Goal: Task Accomplishment & Management: Manage account settings

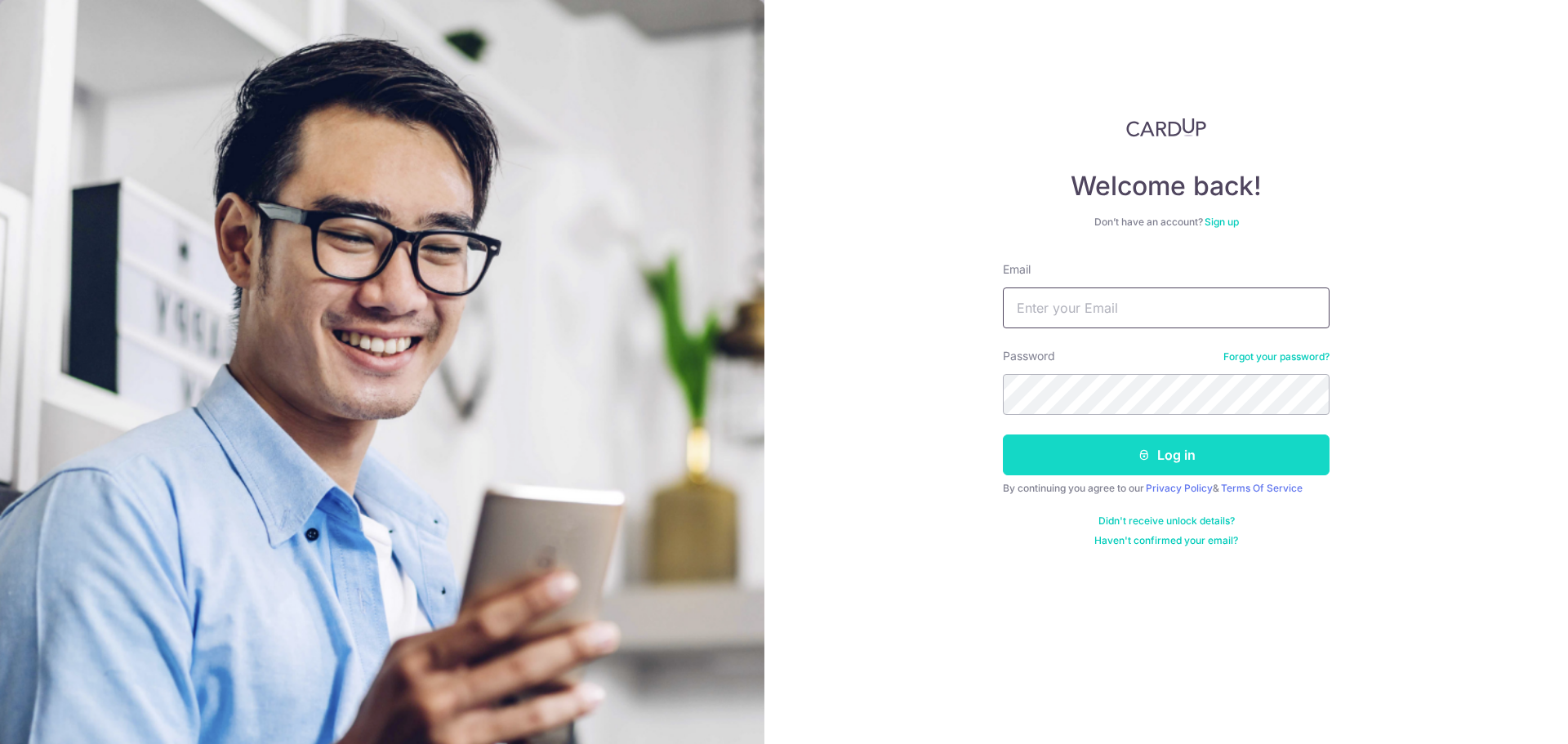
type input "[EMAIL_ADDRESS][DOMAIN_NAME]"
click at [1095, 463] on button "Log in" at bounding box center [1166, 454] width 327 height 41
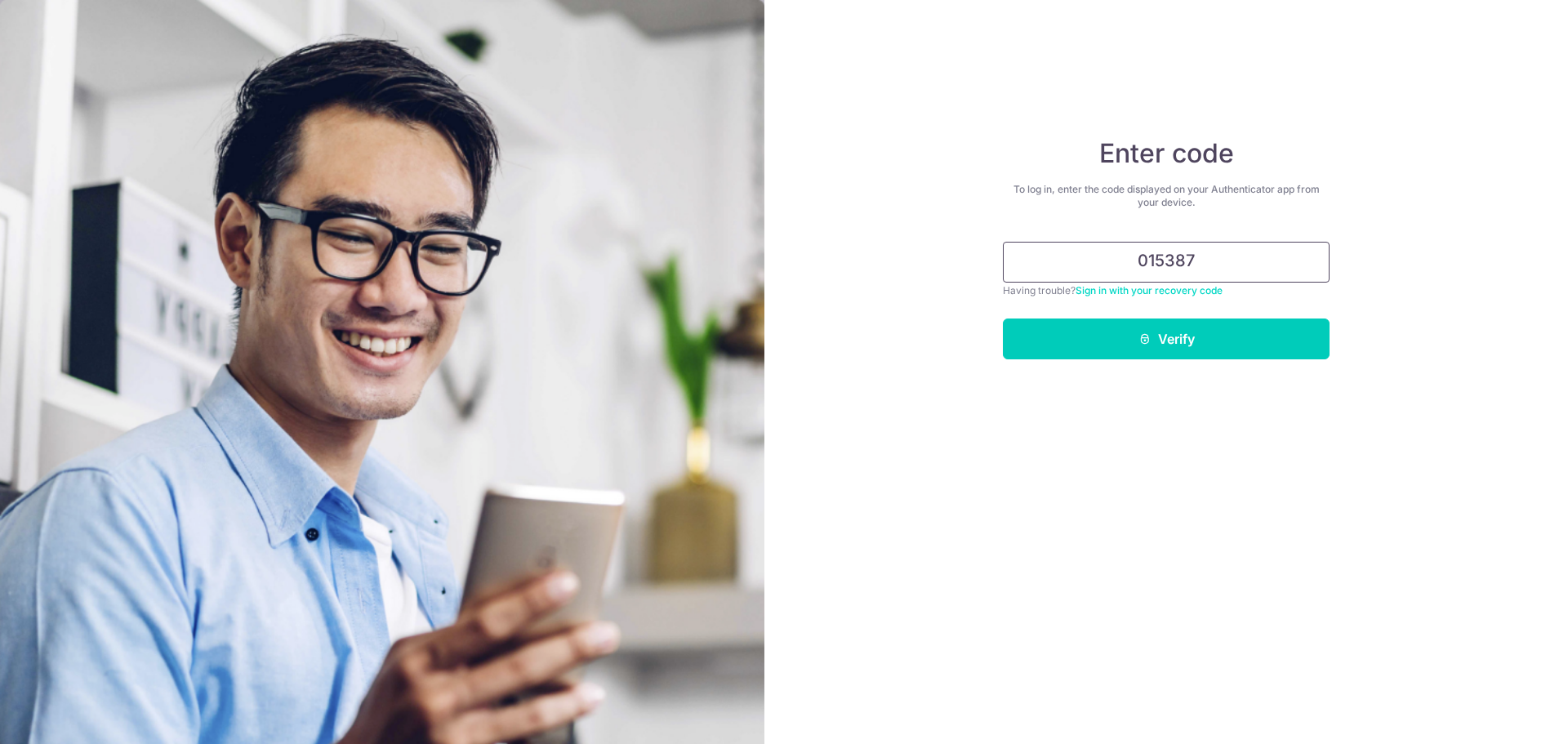
type input "015387"
click at [1003, 319] on button "Verify" at bounding box center [1166, 339] width 327 height 41
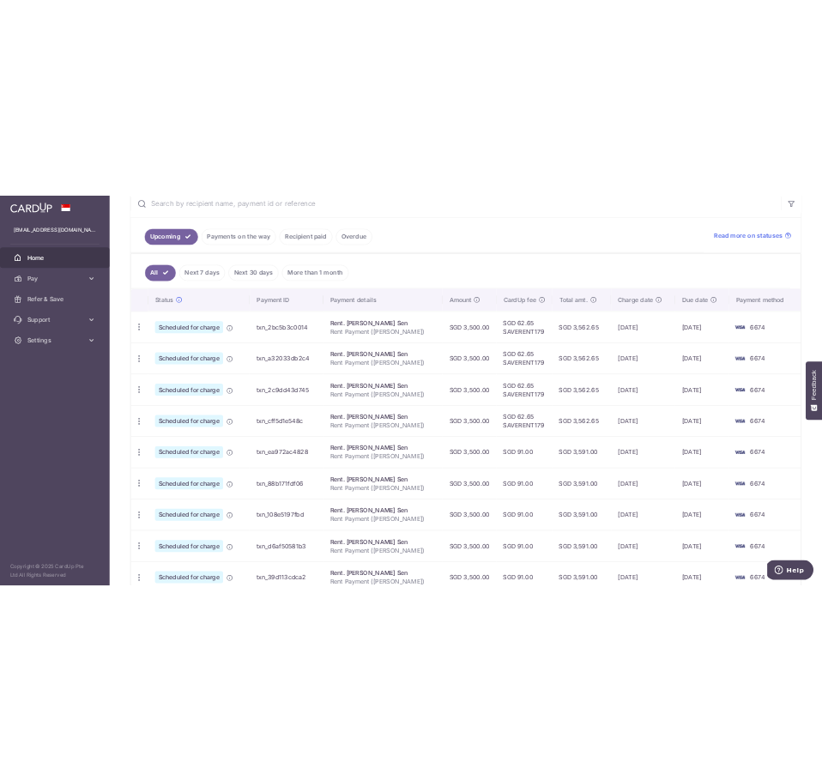
scroll to position [429, 0]
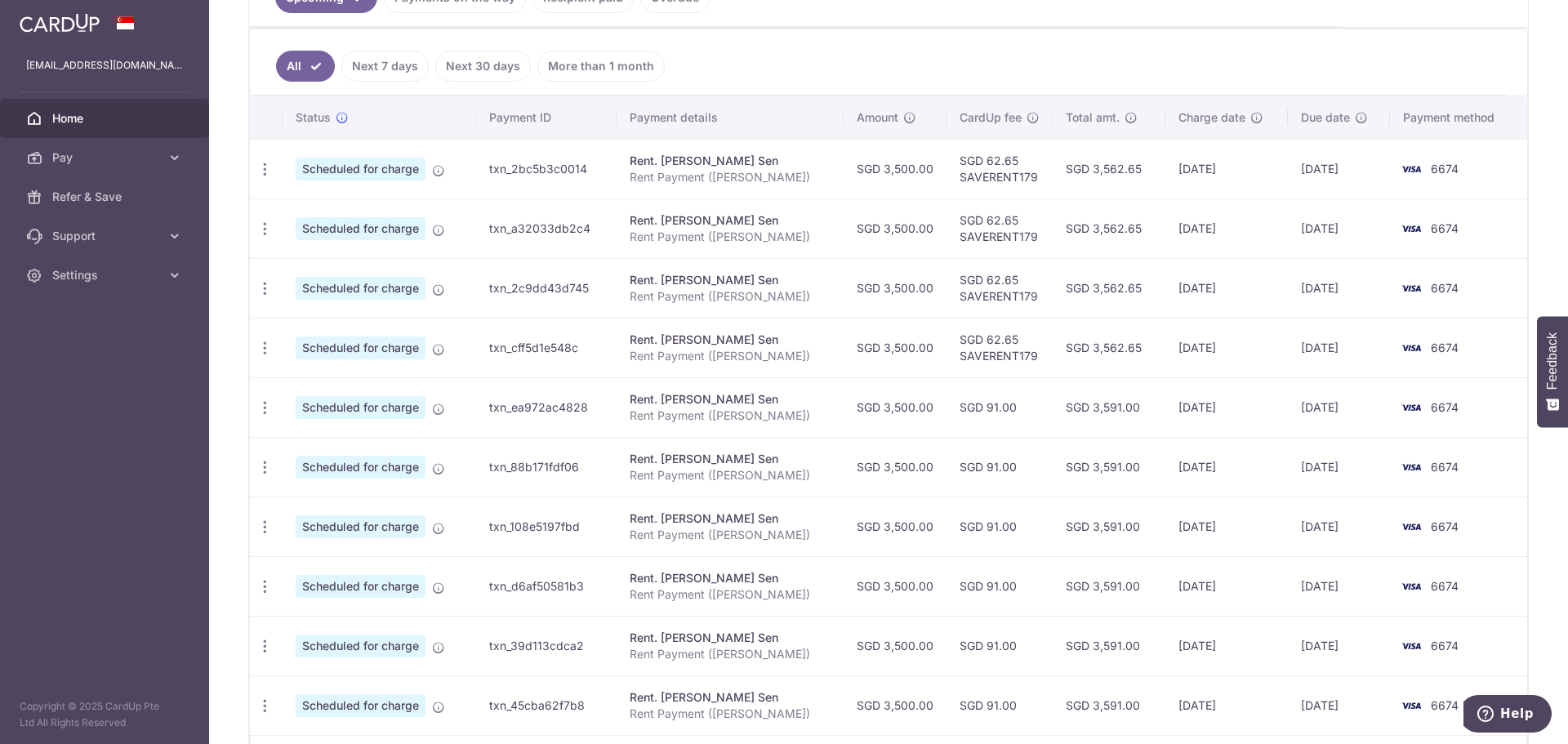
click at [968, 352] on td "SGD 62.65 SAVERENT179" at bounding box center [1000, 347] width 107 height 60
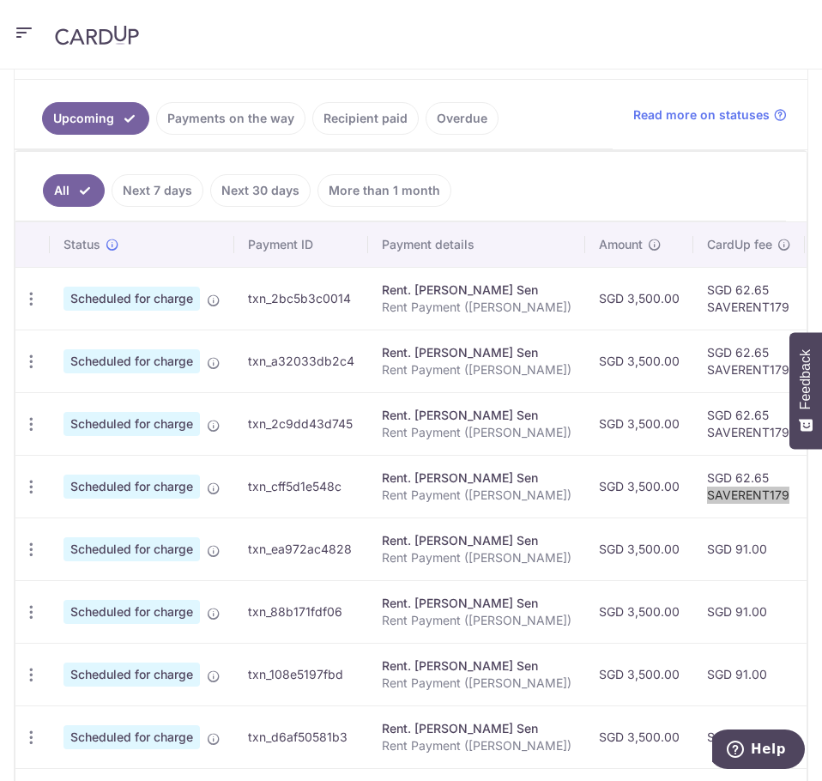
scroll to position [426, 0]
click at [693, 551] on td "SGD 91.00" at bounding box center [749, 548] width 112 height 63
click at [33, 308] on icon "button" at bounding box center [31, 299] width 18 height 18
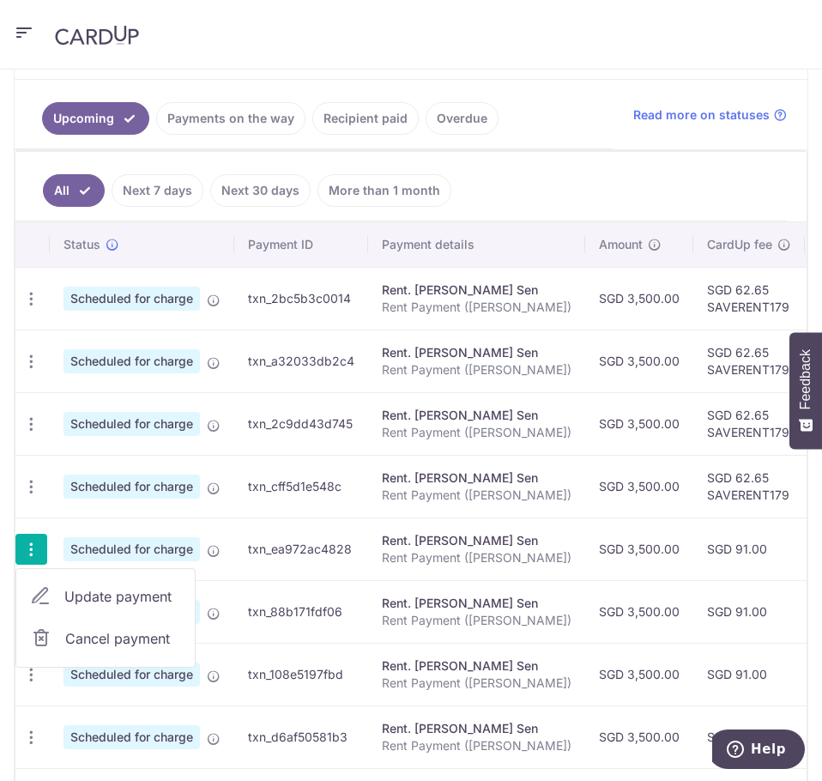
click at [113, 603] on span "Update payment" at bounding box center [122, 596] width 117 height 21
radio input "true"
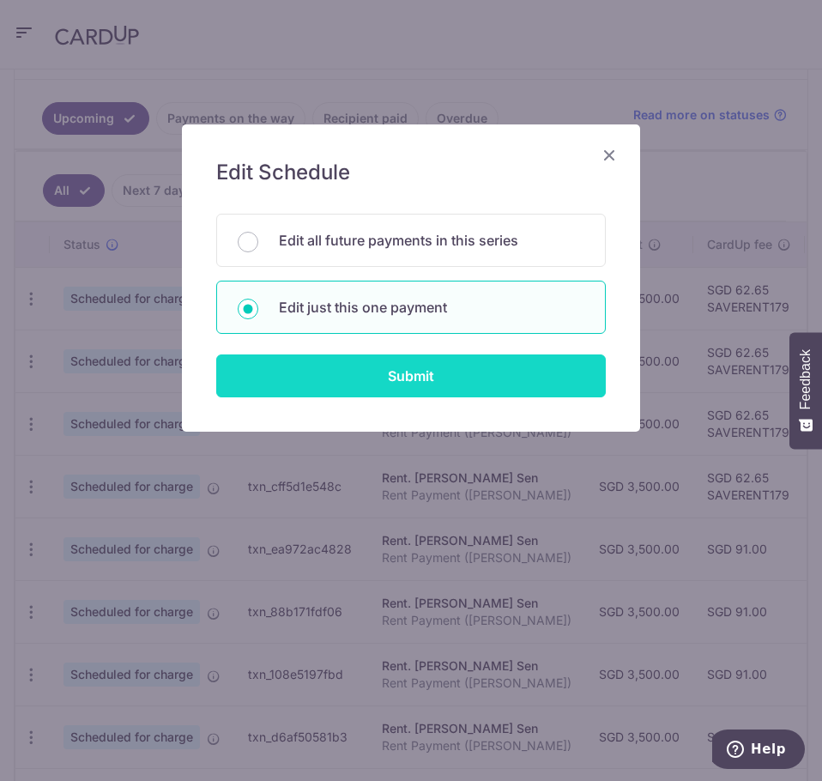
click at [396, 379] on input "Submit" at bounding box center [410, 375] width 389 height 43
radio input "true"
type input "3,500.00"
type input "[DATE]"
type input "Rent Payment ([PERSON_NAME])"
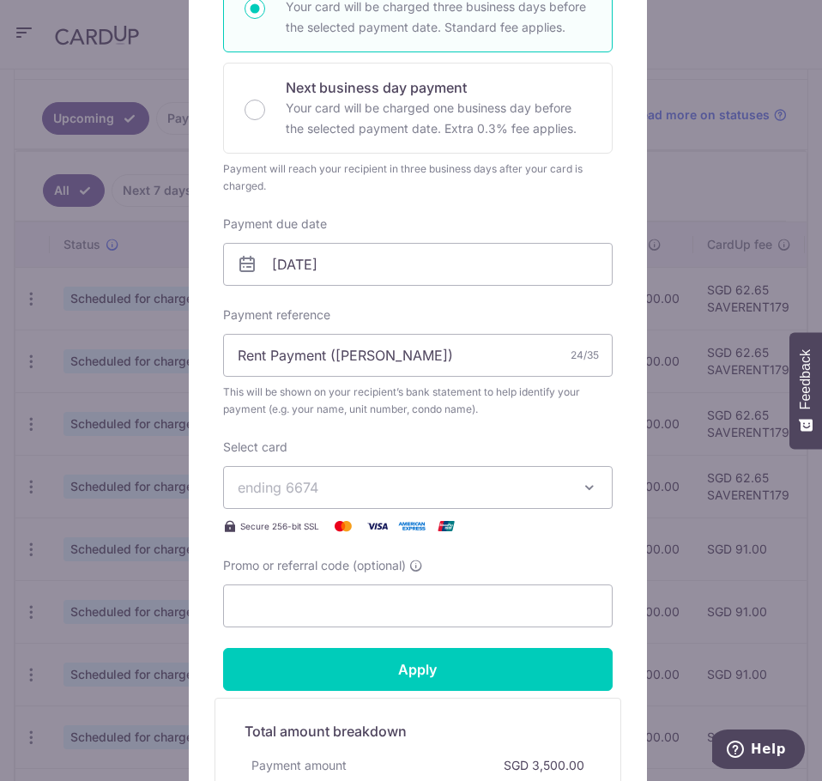
scroll to position [429, 0]
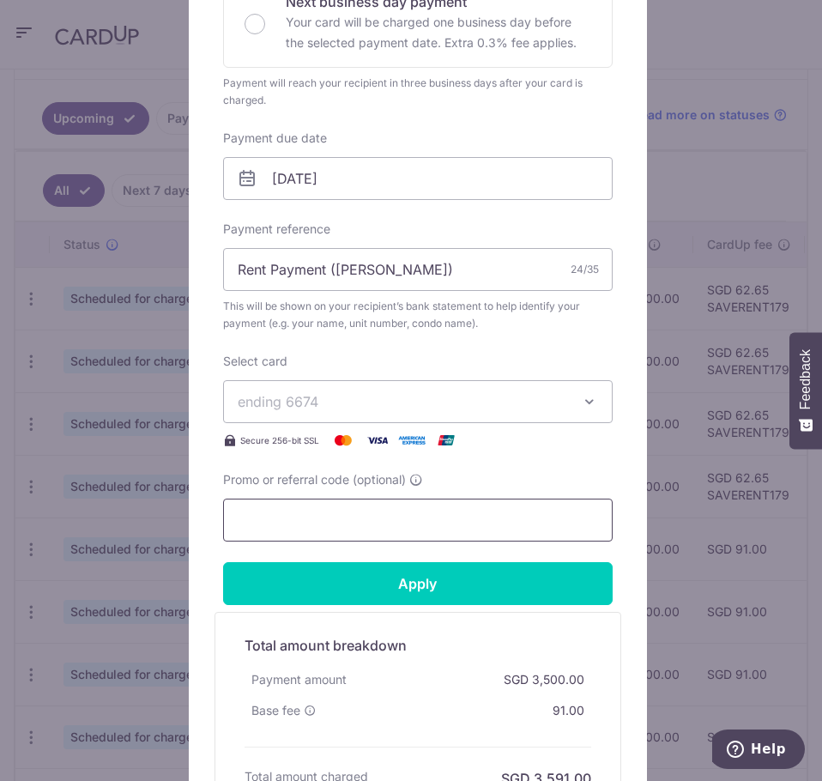
click at [389, 522] on input "Promo or referral code (optional)" at bounding box center [417, 519] width 389 height 43
paste input "REC185"
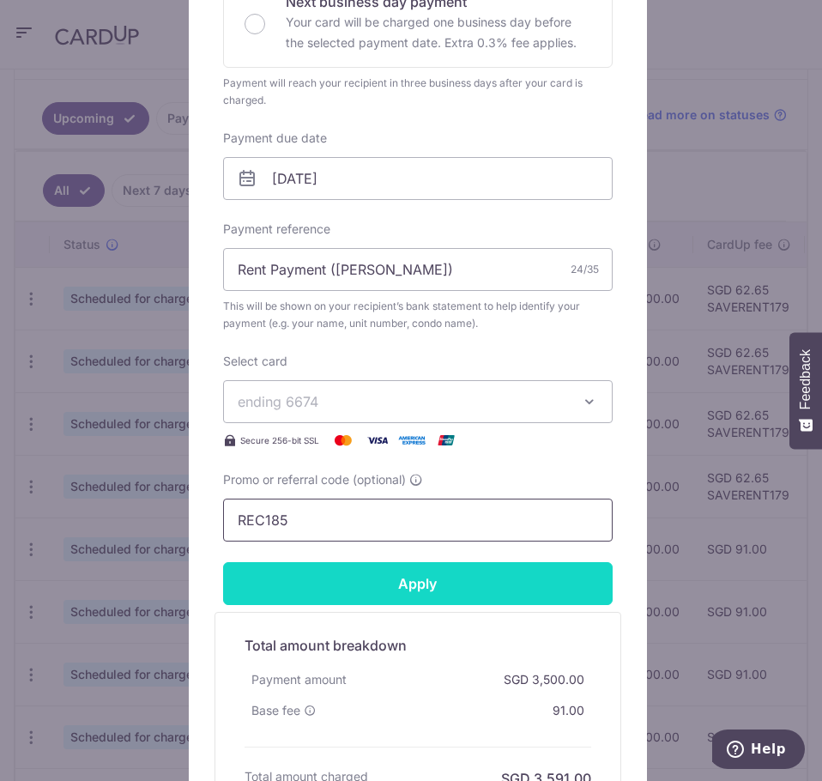
type input "REC185"
click at [382, 583] on input "Apply" at bounding box center [417, 583] width 389 height 43
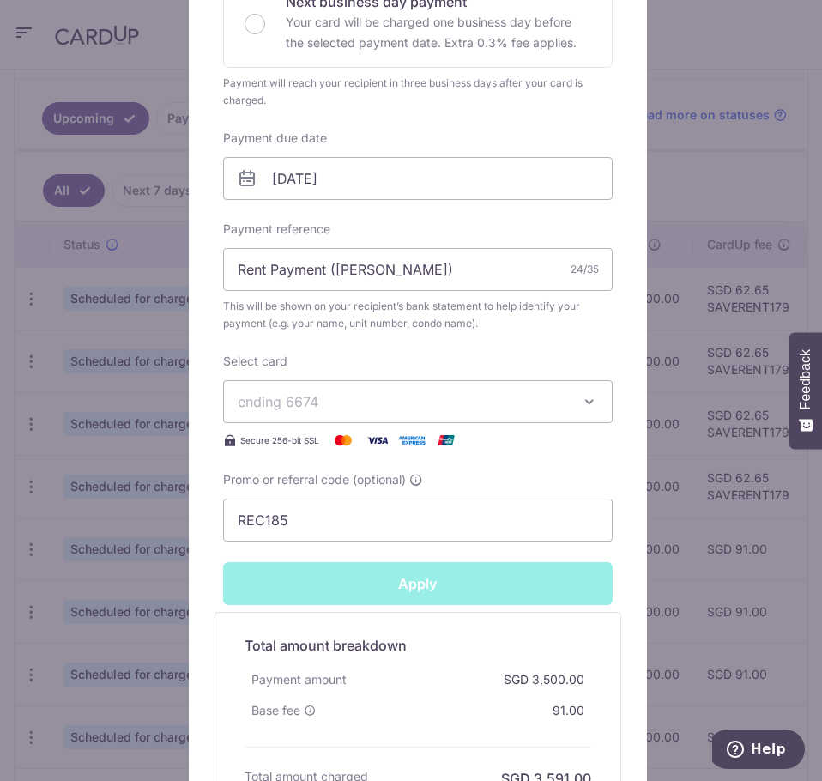
type input "Successfully Applied"
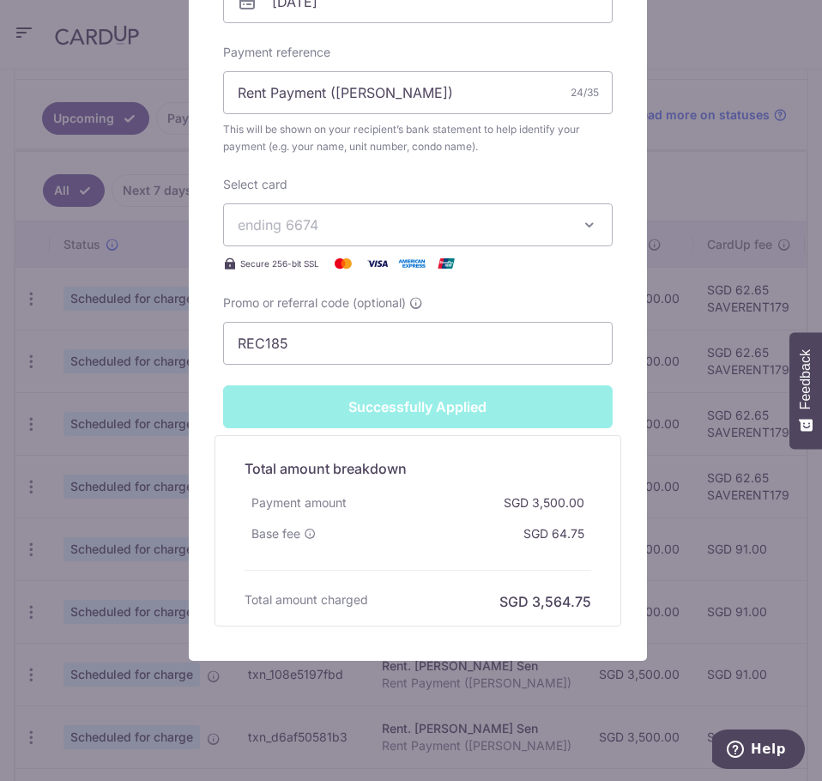
scroll to position [670, 0]
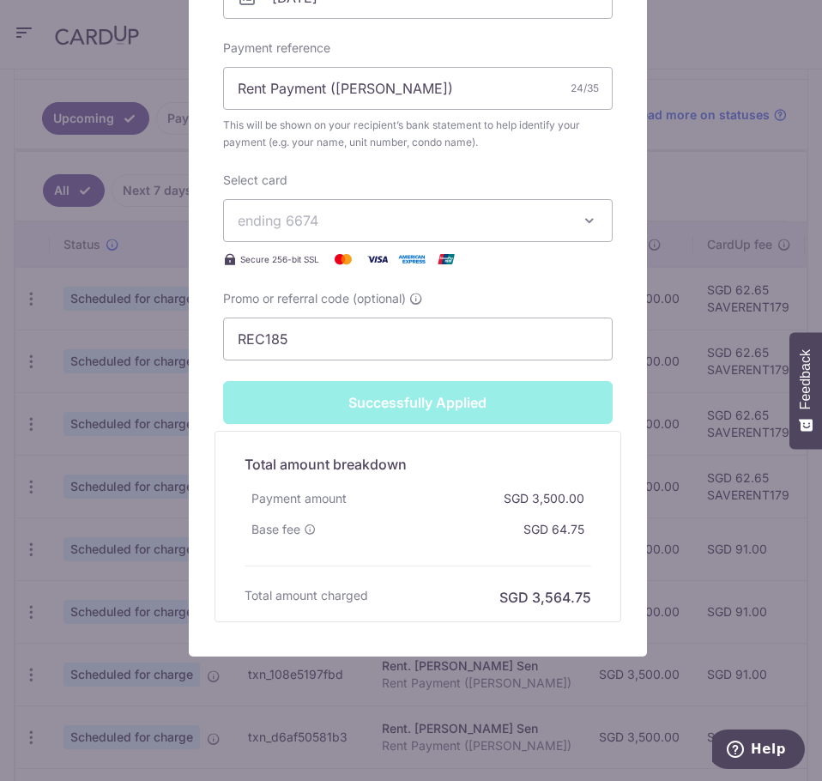
click at [671, 575] on div "Edit payment By clicking apply, you will make changes to all payments to Ang Ko…" at bounding box center [411, 390] width 822 height 781
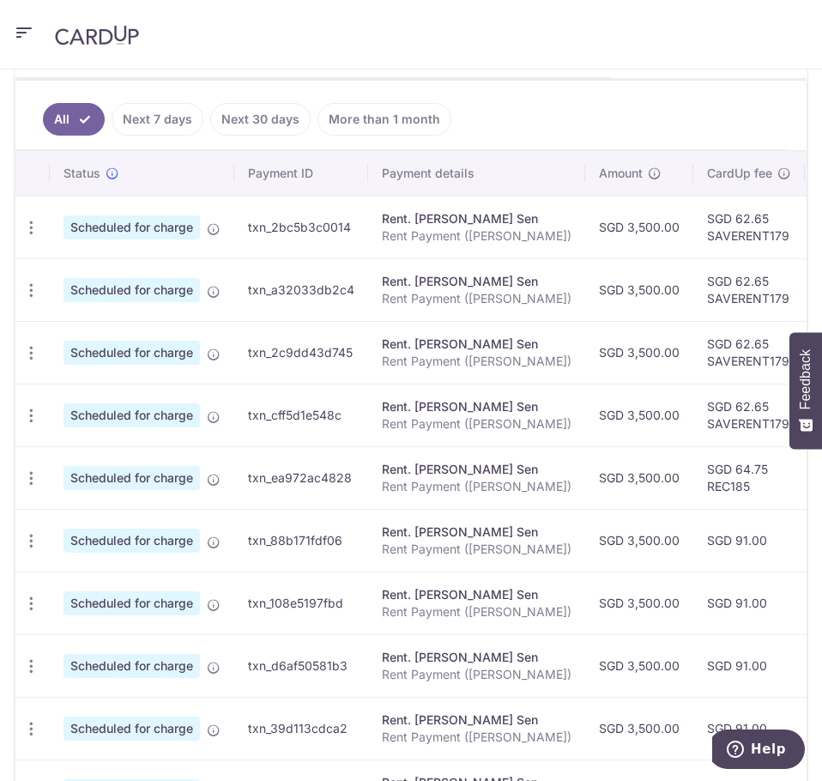
scroll to position [601, 0]
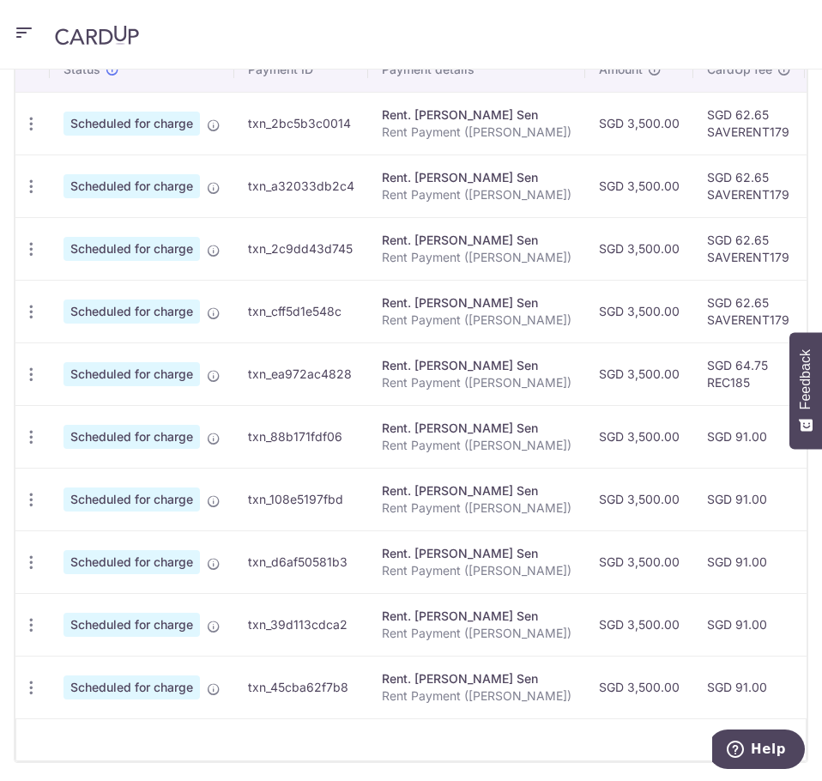
click at [696, 380] on td "SGD 64.75 REC185" at bounding box center [749, 373] width 112 height 63
click at [27, 133] on icon "button" at bounding box center [31, 124] width 18 height 18
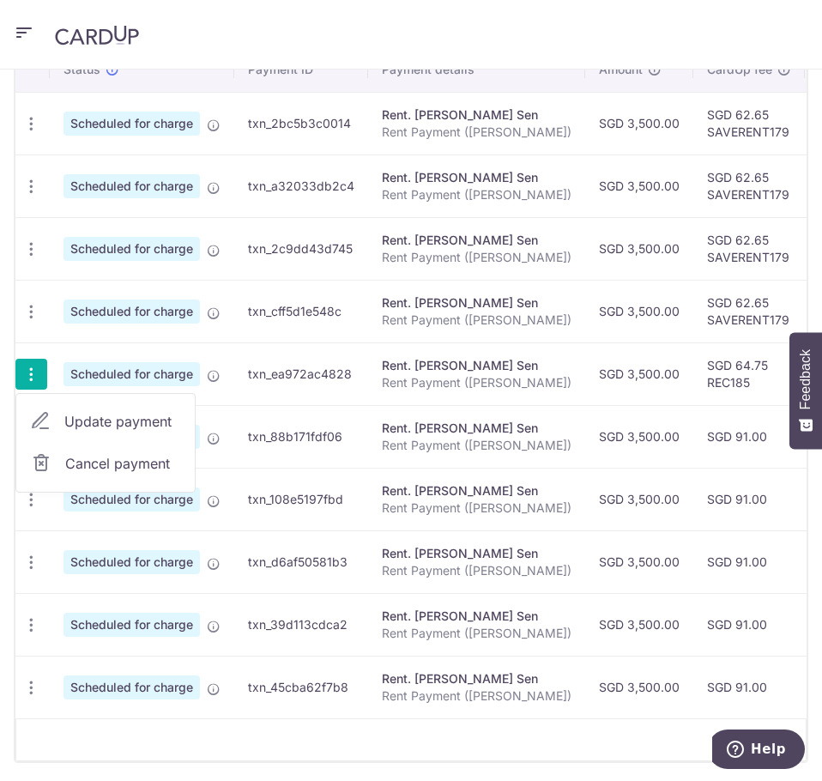
click at [104, 425] on span "Update payment" at bounding box center [122, 421] width 117 height 21
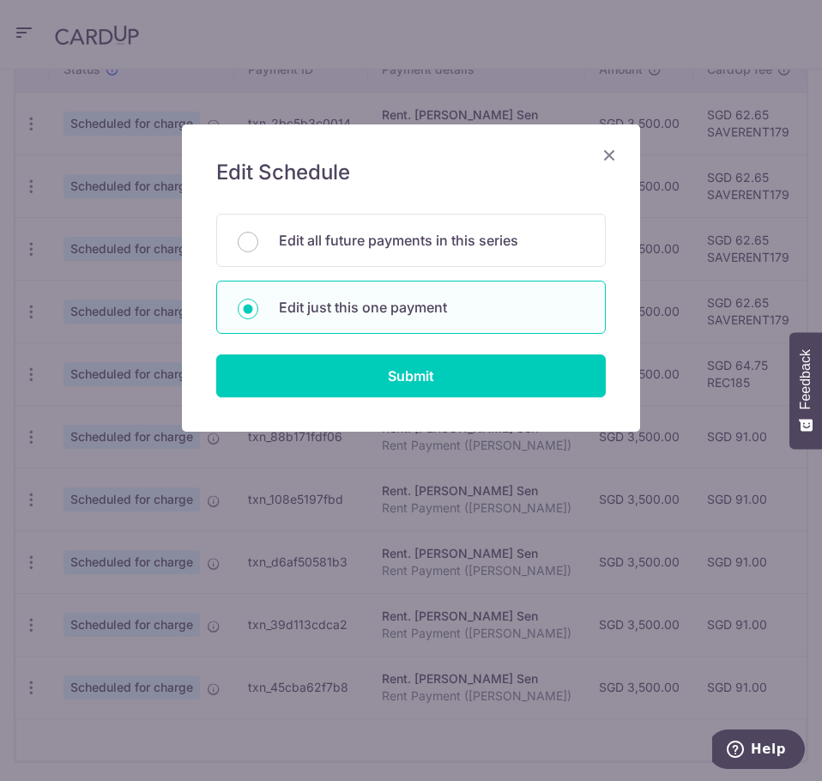
click at [405, 403] on div "Edit Schedule You will be editing all 11 payments to Ang Kok Sen scheduled from…" at bounding box center [411, 277] width 458 height 307
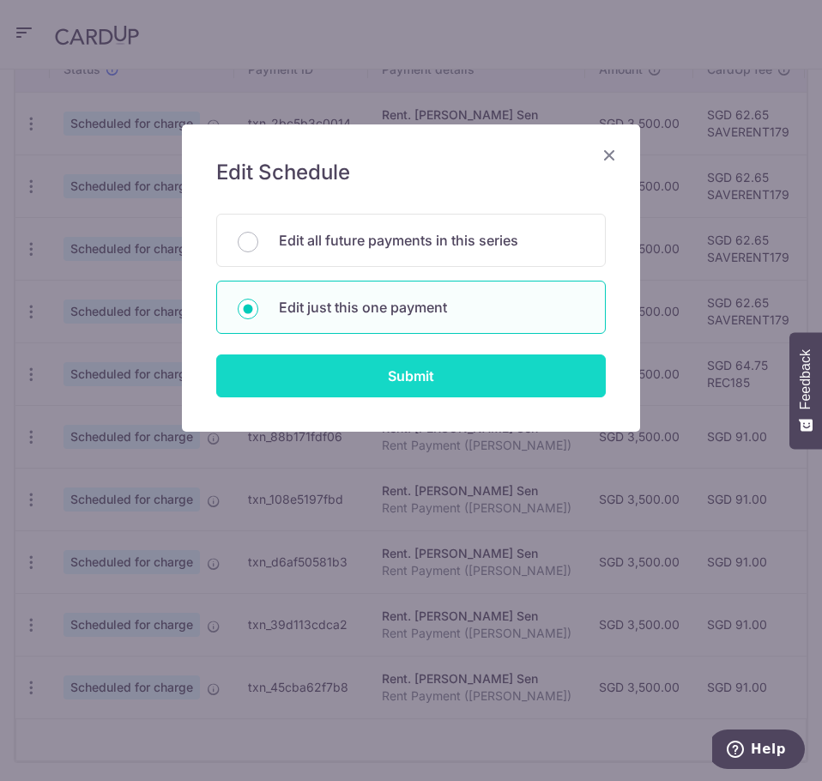
click at [420, 377] on input "Submit" at bounding box center [410, 375] width 389 height 43
radio input "true"
type input "3,500.00"
type input "[DATE]"
type input "Rent Payment ([PERSON_NAME])"
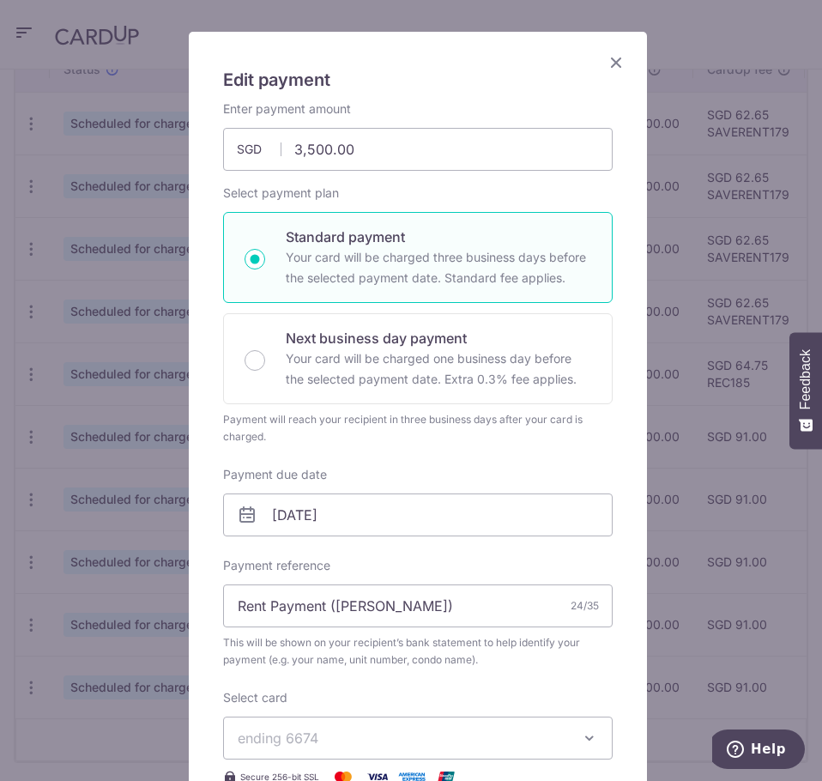
scroll to position [343, 0]
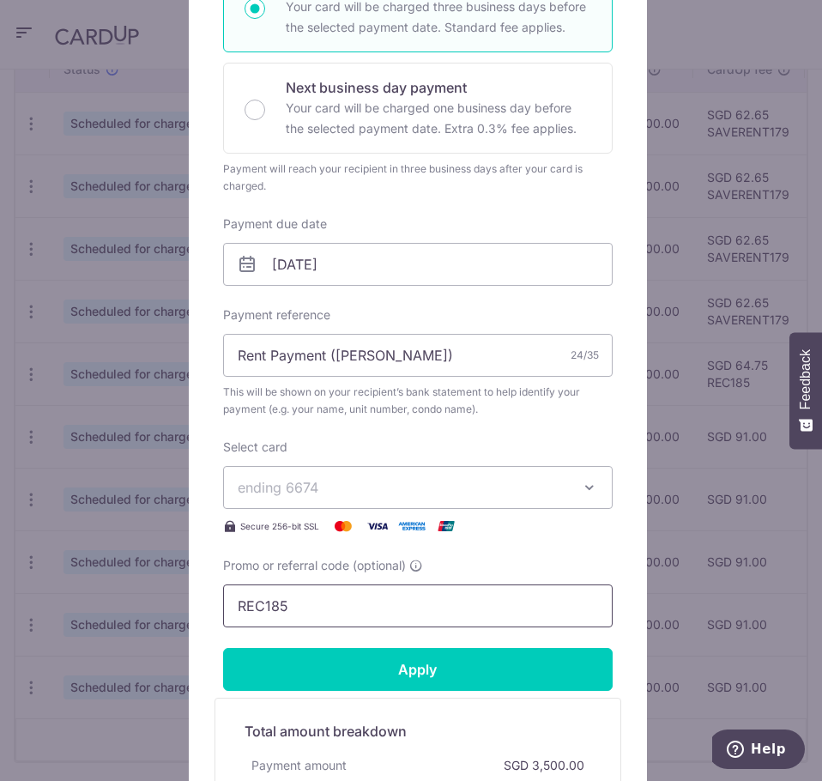
click at [348, 617] on input "REC185" at bounding box center [417, 605] width 389 height 43
paste input "SAVERENT179"
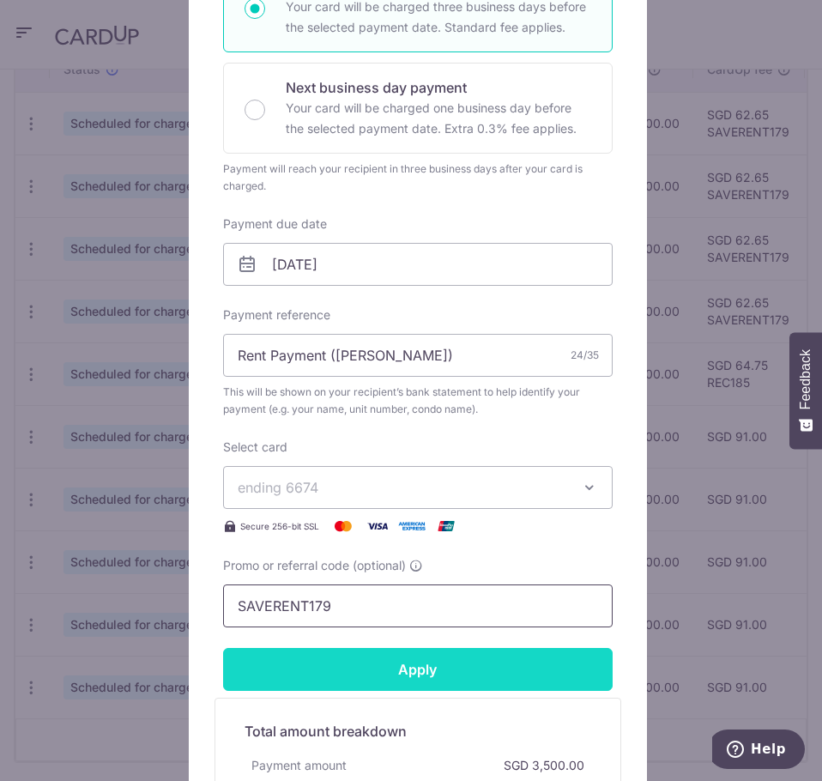
type input "SAVERENT179"
click at [347, 660] on input "Apply" at bounding box center [417, 669] width 389 height 43
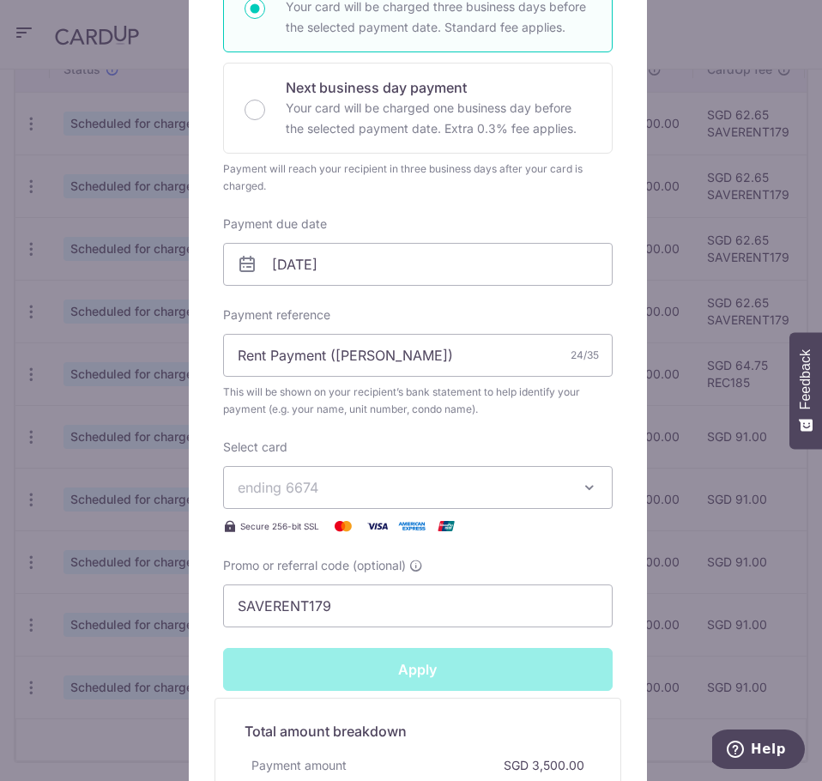
type input "Successfully Applied"
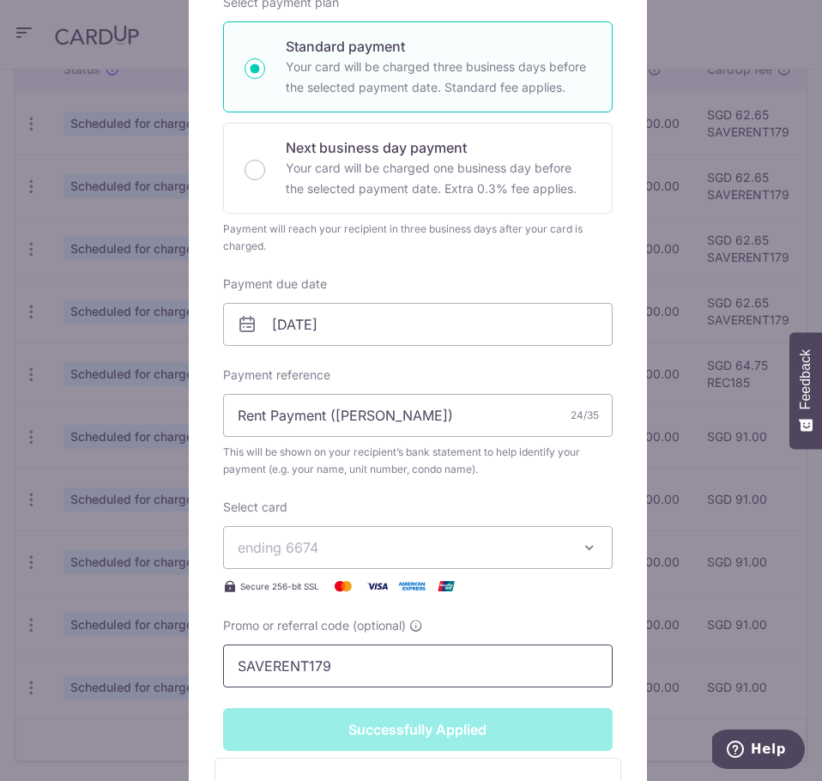
scroll to position [403, 0]
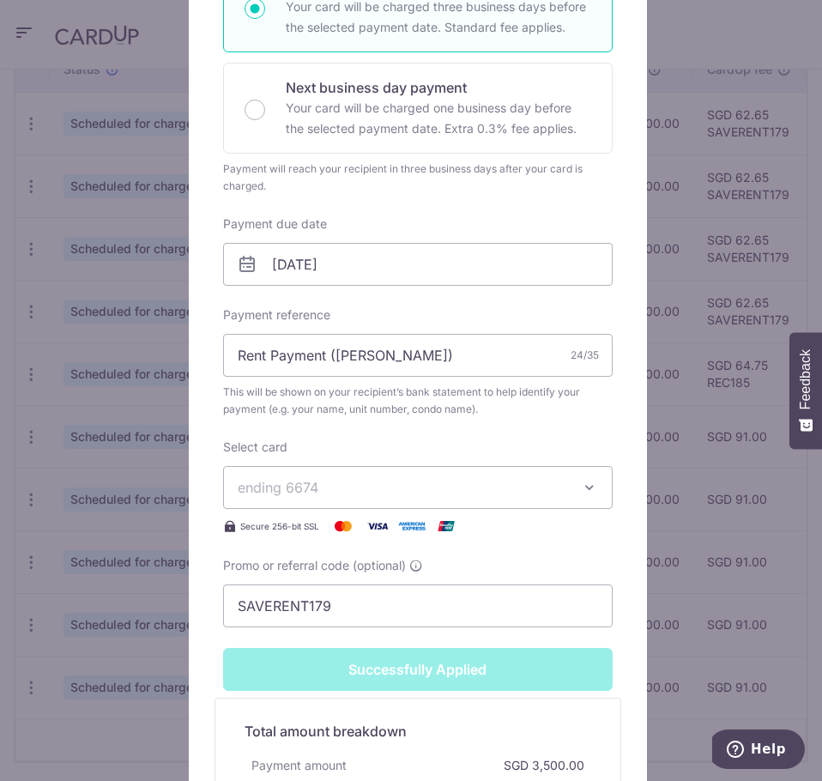
click at [143, 568] on div "Edit payment By clicking apply, you will make changes to all payments to Ang Ko…" at bounding box center [411, 390] width 822 height 781
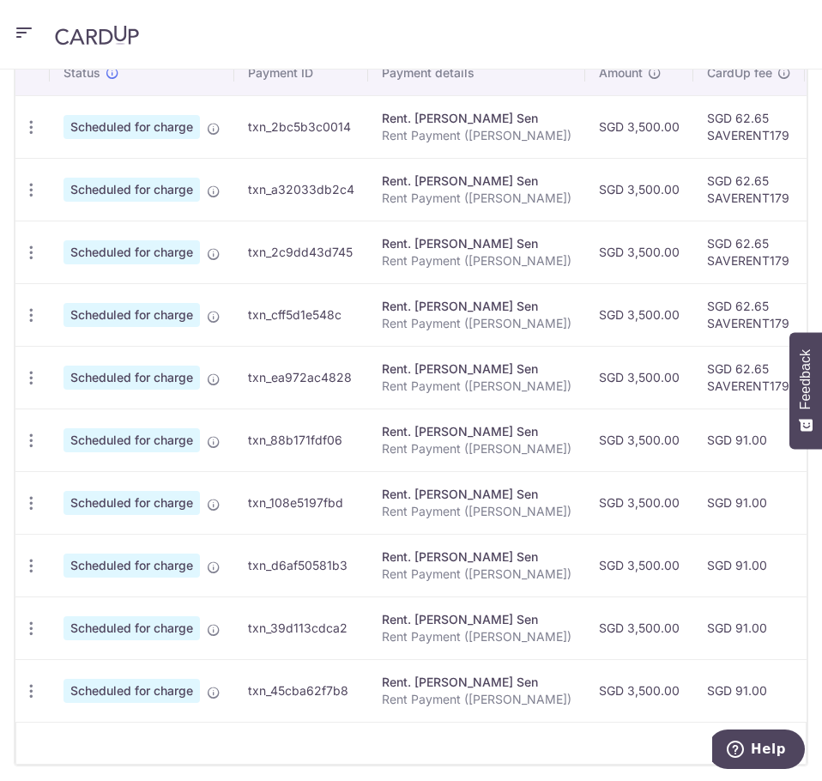
scroll to position [601, 0]
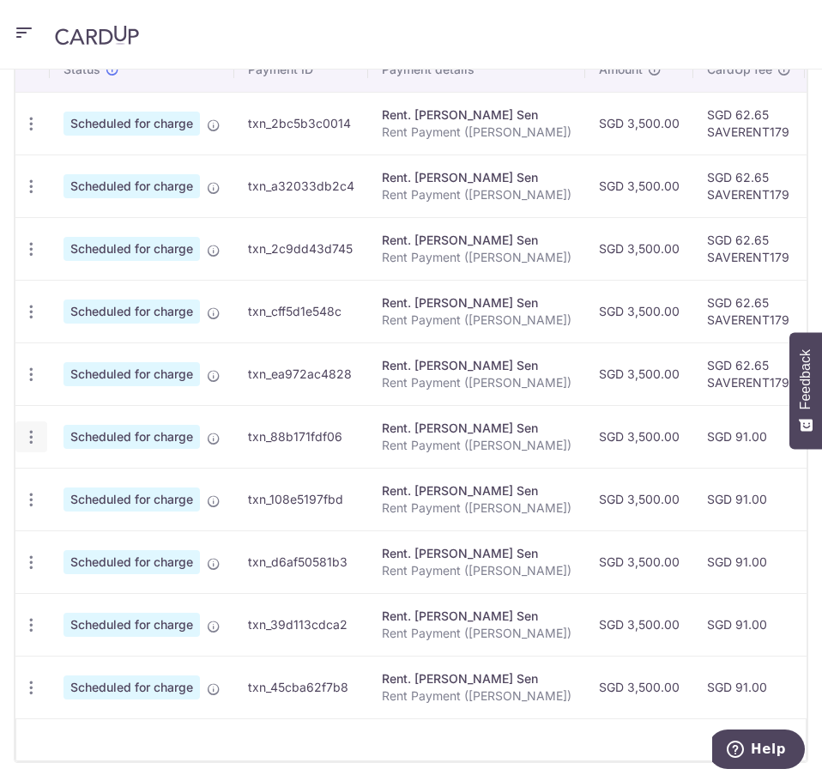
click at [27, 133] on icon "button" at bounding box center [31, 124] width 18 height 18
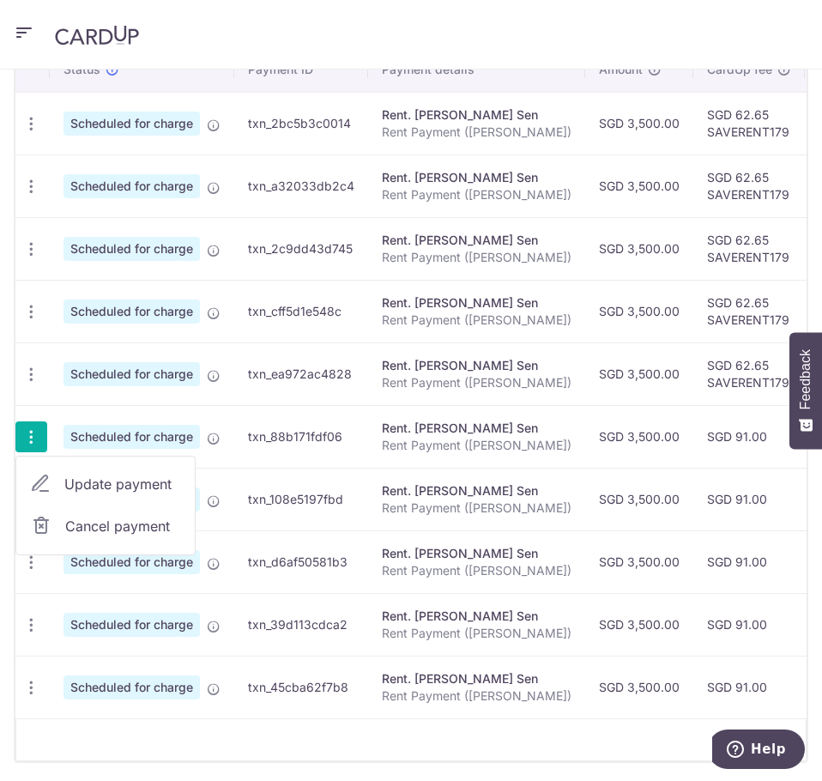
click at [85, 489] on span "Update payment" at bounding box center [122, 484] width 117 height 21
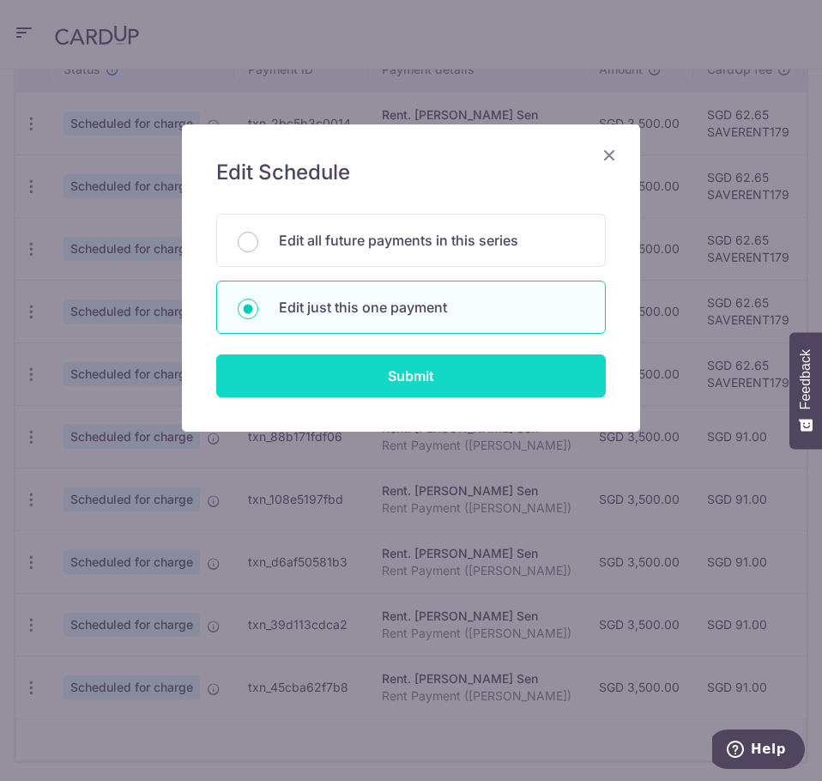
click at [373, 372] on input "Submit" at bounding box center [410, 375] width 389 height 43
radio input "true"
type input "3,500.00"
type input "[DATE]"
type input "Rent Payment ([PERSON_NAME])"
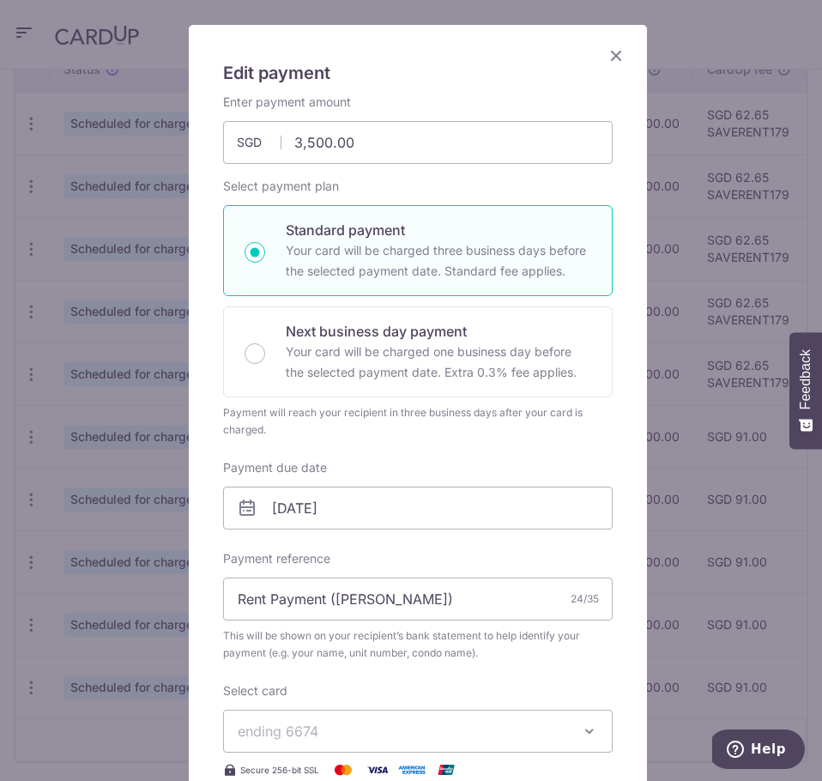
scroll to position [343, 0]
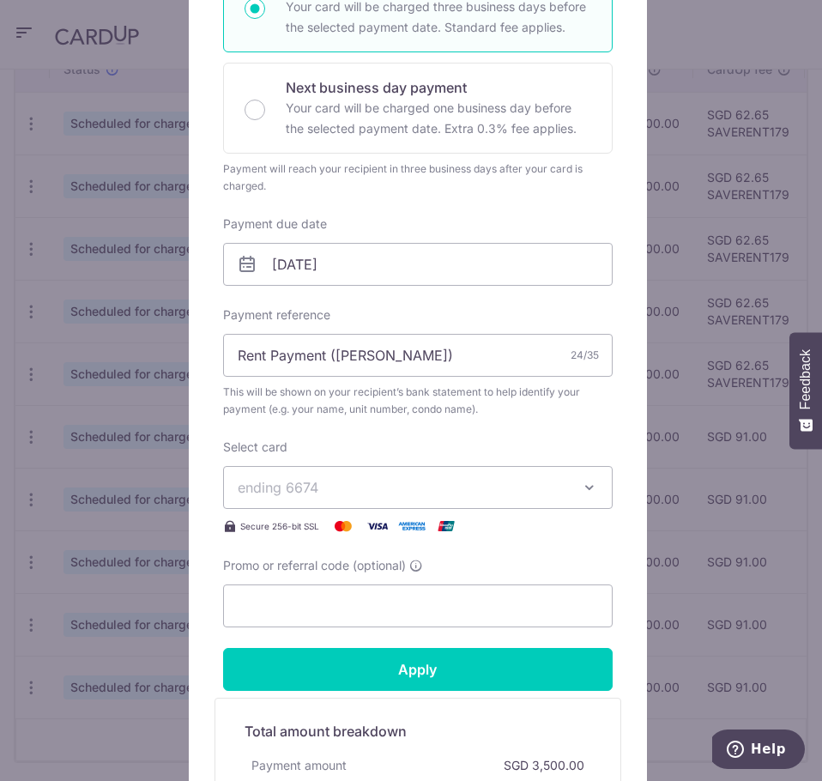
click at [355, 485] on span "ending 6674" at bounding box center [402, 487] width 329 height 21
click at [233, 424] on div "Enter payment amount 3,500.00 3500.00 SGD To change the payment amount, please …" at bounding box center [417, 238] width 389 height 777
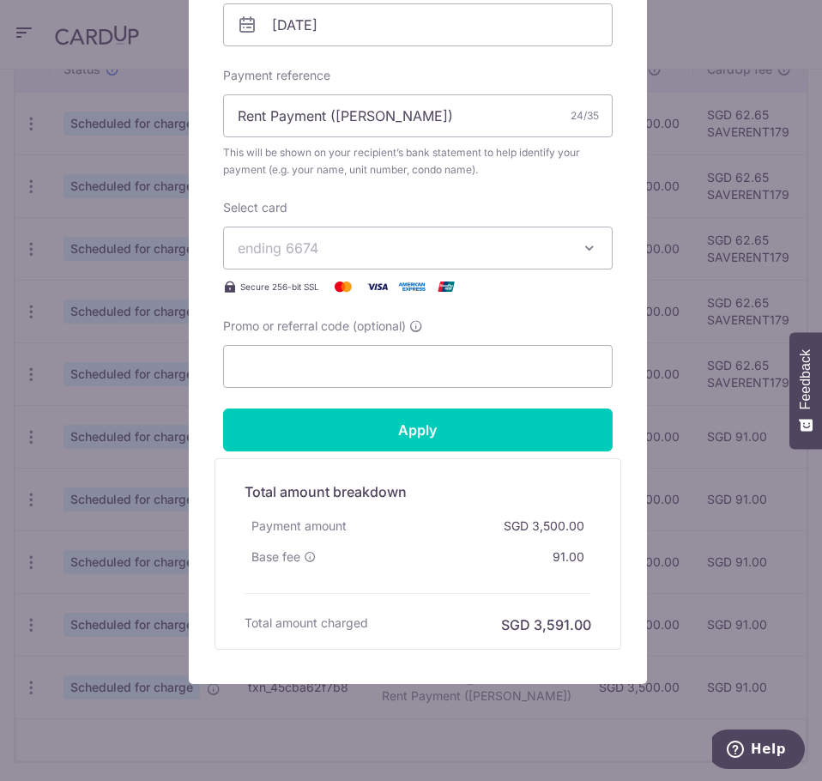
scroll to position [601, 0]
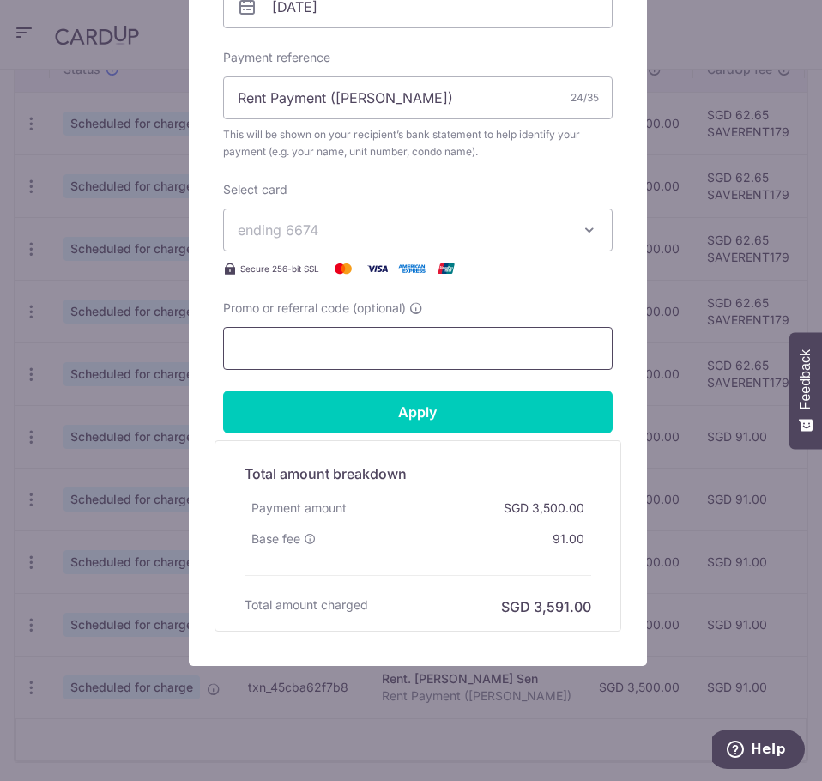
click at [356, 359] on input "Promo or referral code (optional)" at bounding box center [417, 348] width 389 height 43
paste input "SAVERENT179"
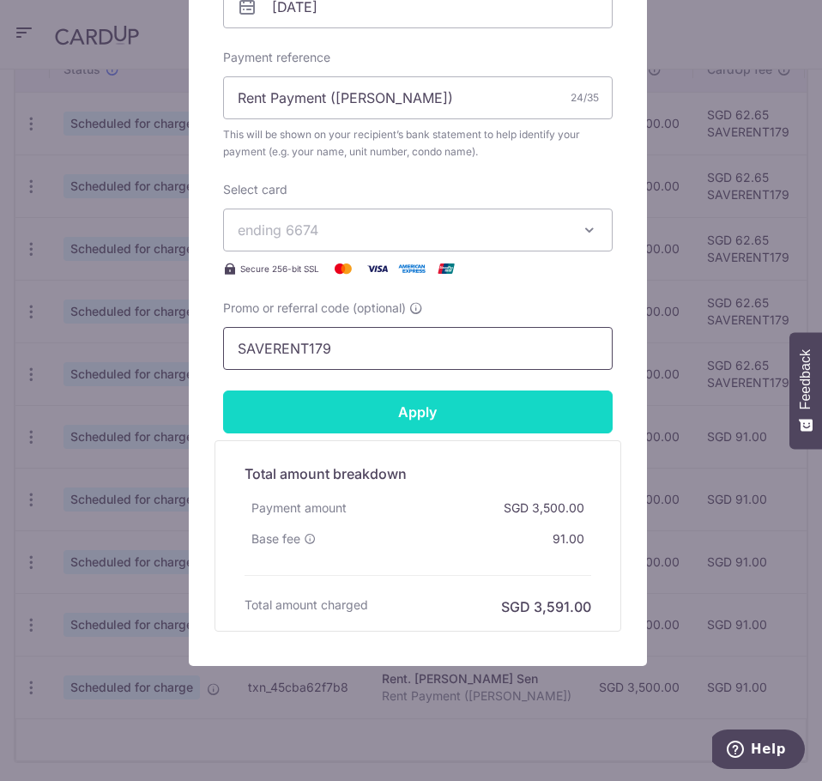
type input "SAVERENT179"
click at [362, 410] on input "Apply" at bounding box center [417, 411] width 389 height 43
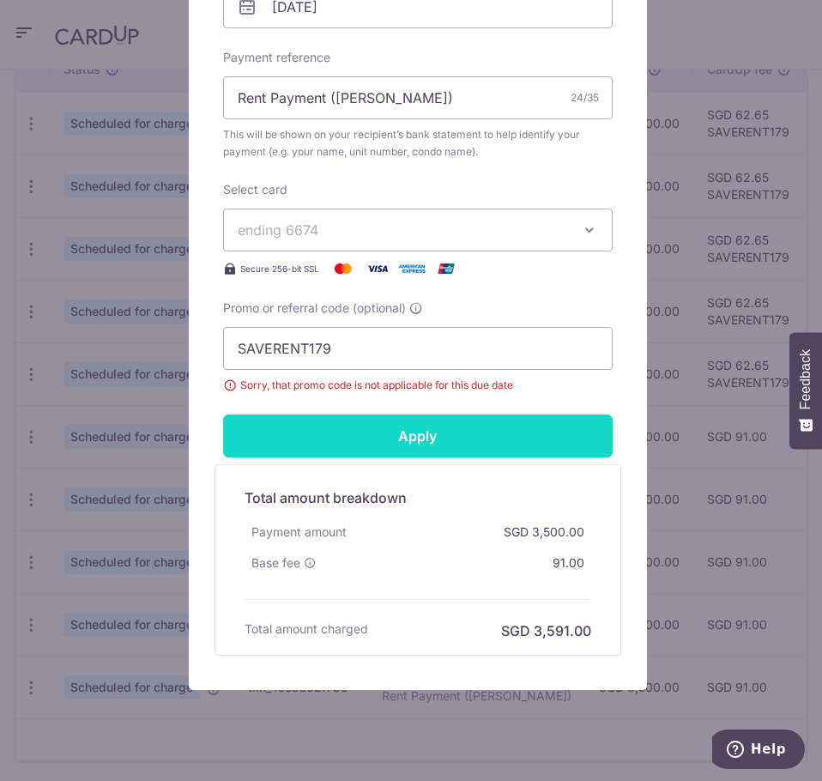
click at [336, 430] on input "Apply" at bounding box center [417, 435] width 389 height 43
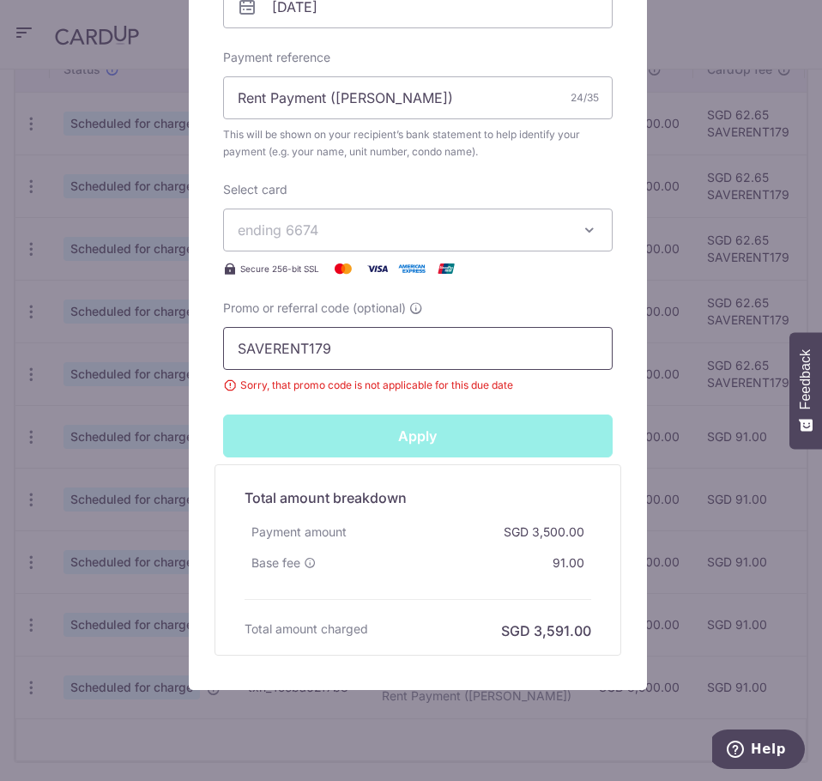
click at [359, 346] on input "SAVERENT179" at bounding box center [417, 348] width 389 height 43
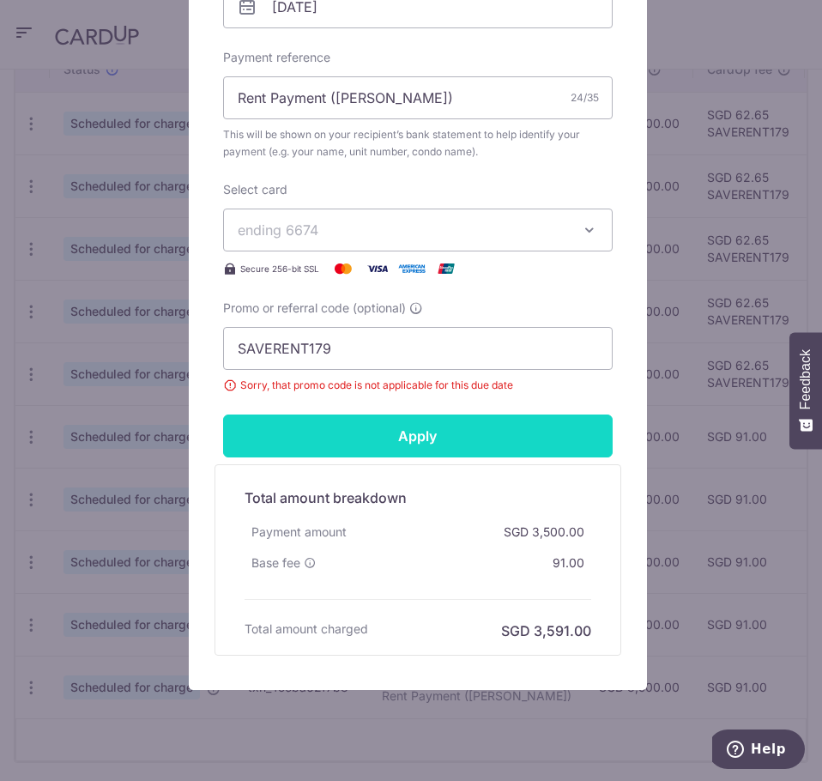
click at [341, 437] on input "Apply" at bounding box center [417, 435] width 389 height 43
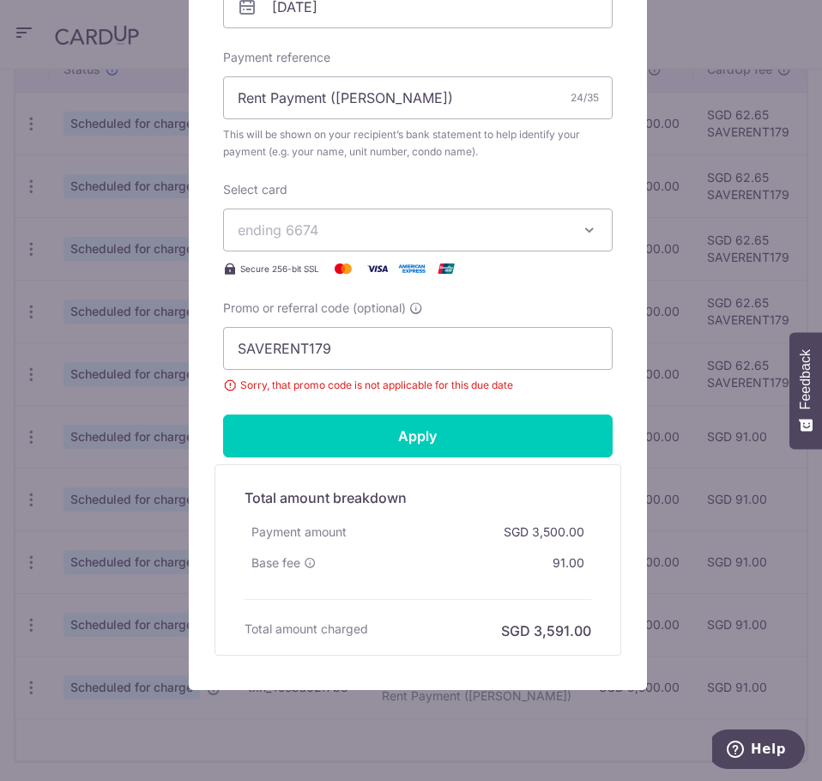
click at [55, 444] on div "Edit payment By clicking apply, you will make changes to all payments to Ang Ko…" at bounding box center [411, 390] width 822 height 781
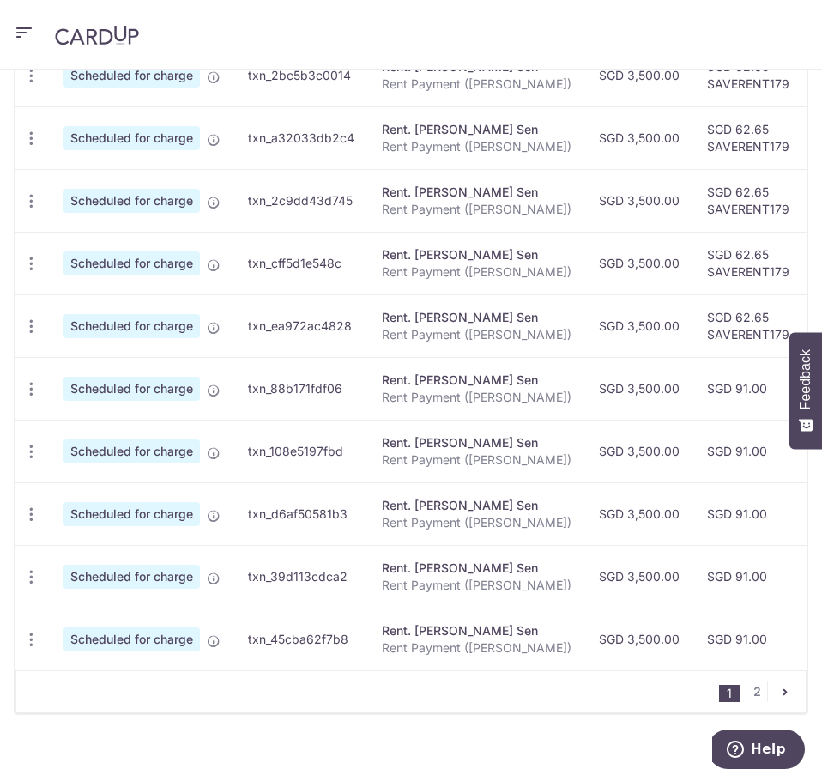
scroll to position [672, 0]
